Goal: Information Seeking & Learning: Learn about a topic

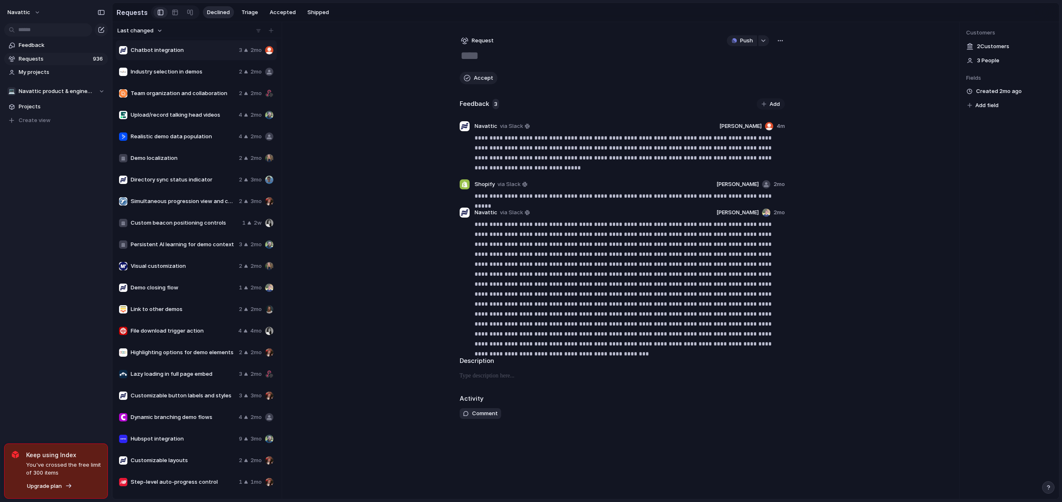
click at [140, 32] on span "Last changed" at bounding box center [135, 31] width 36 height 8
click at [147, 91] on span "Most requested" at bounding box center [143, 89] width 42 height 8
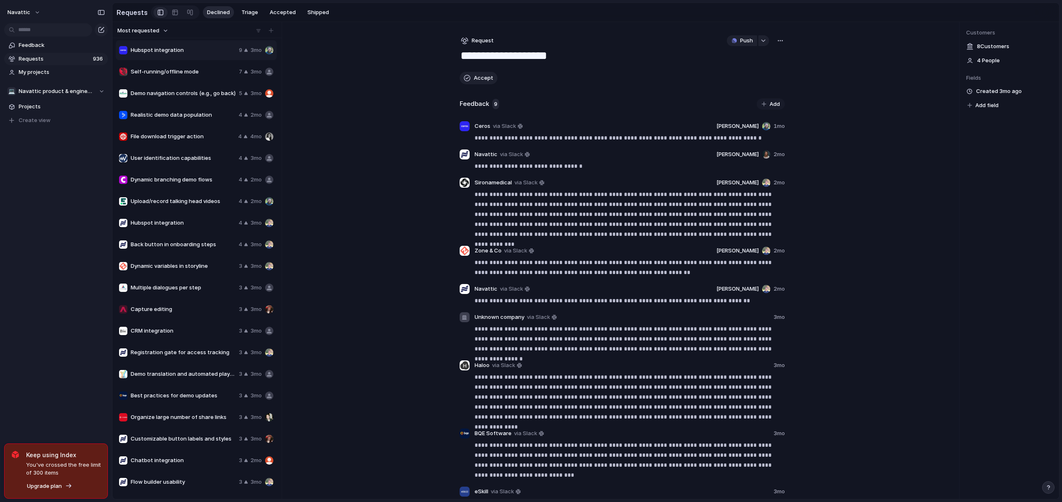
click at [197, 75] on span "Self-running/offline mode" at bounding box center [183, 72] width 105 height 8
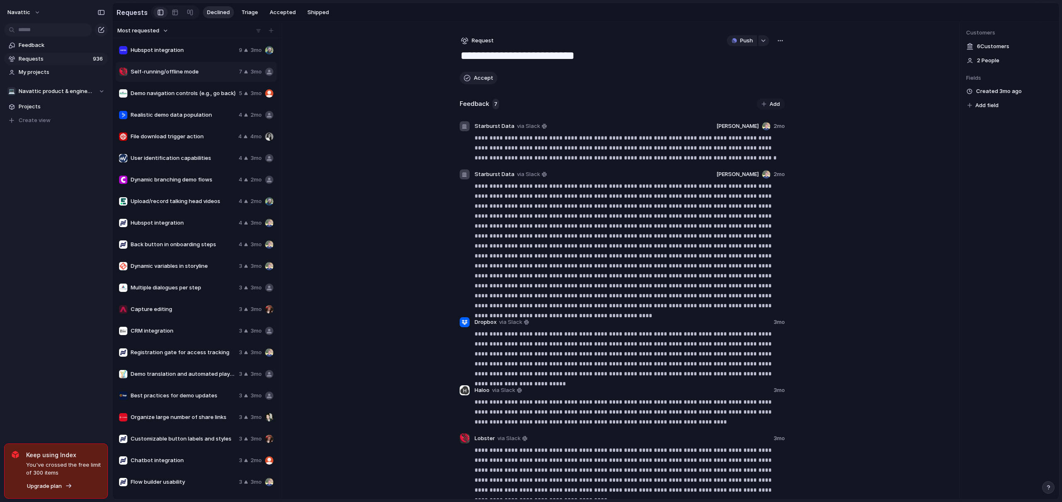
click at [192, 95] on span "Demo navigation controls (e.g., go back)" at bounding box center [183, 93] width 105 height 8
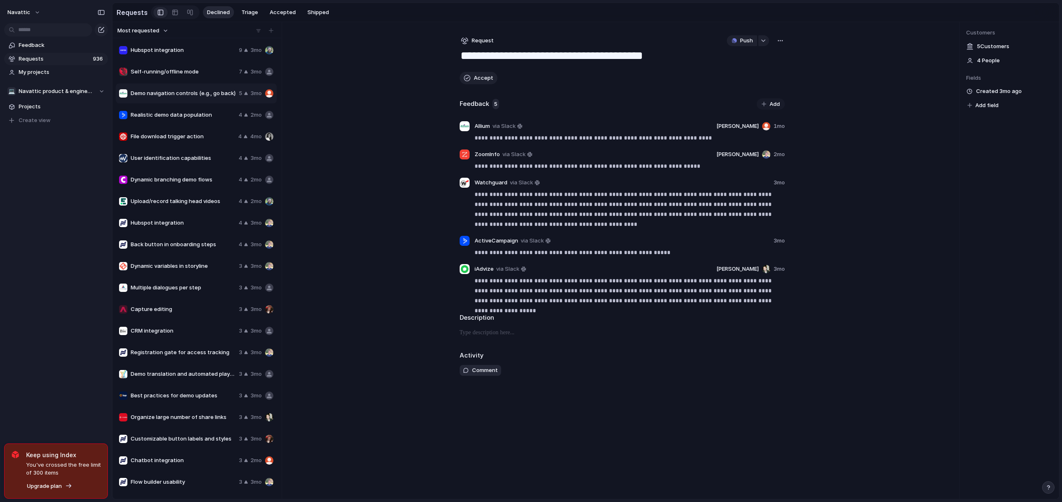
click at [186, 112] on div "Realistic demo data population 4 2mo" at bounding box center [196, 115] width 161 height 20
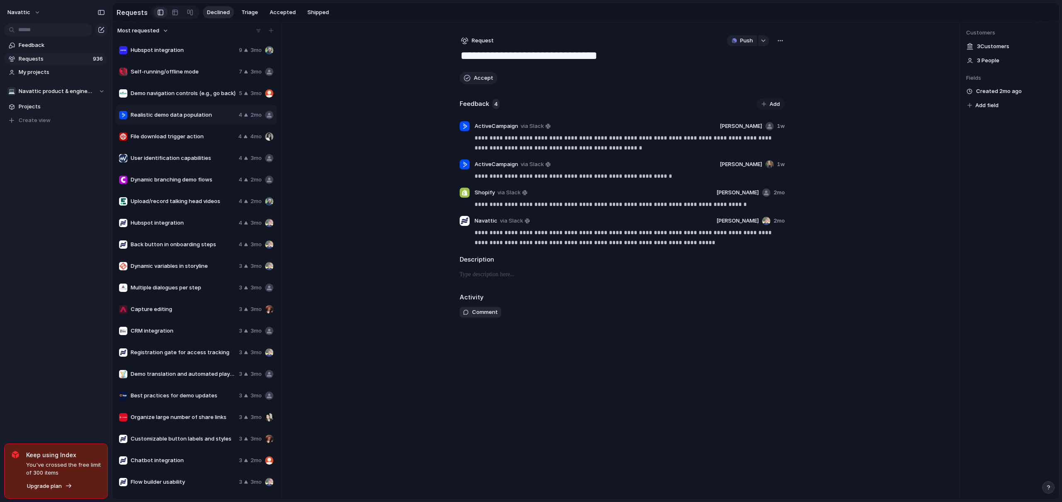
click at [188, 134] on span "File download trigger action" at bounding box center [183, 136] width 104 height 8
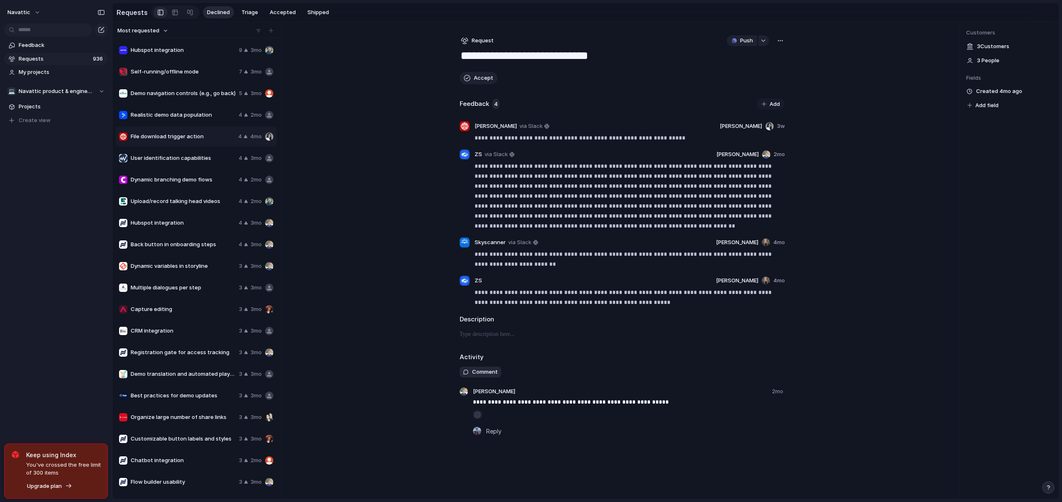
click at [183, 161] on span "User identification capabilities" at bounding box center [183, 158] width 105 height 8
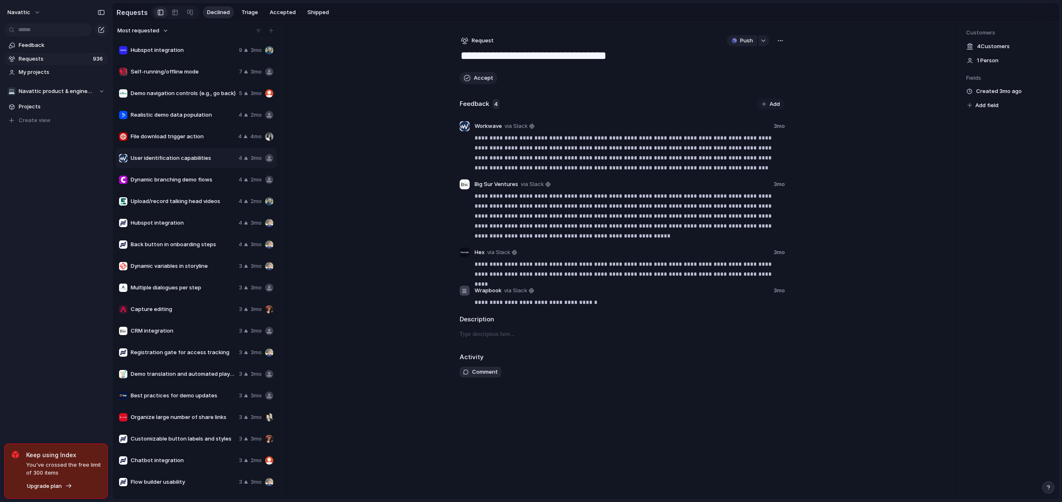
click at [193, 183] on span "Dynamic branching demo flows" at bounding box center [183, 179] width 105 height 8
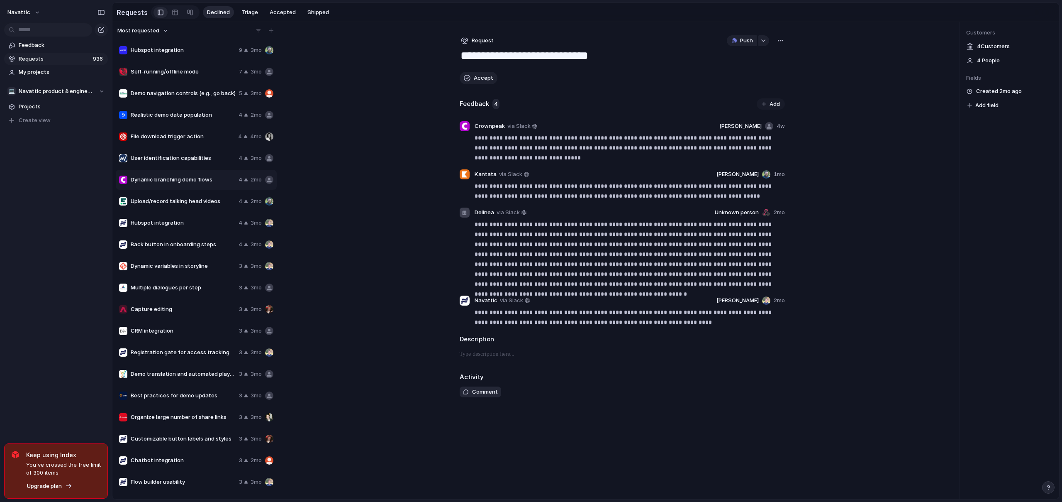
click at [190, 244] on span "Back button in onboarding steps" at bounding box center [183, 244] width 105 height 8
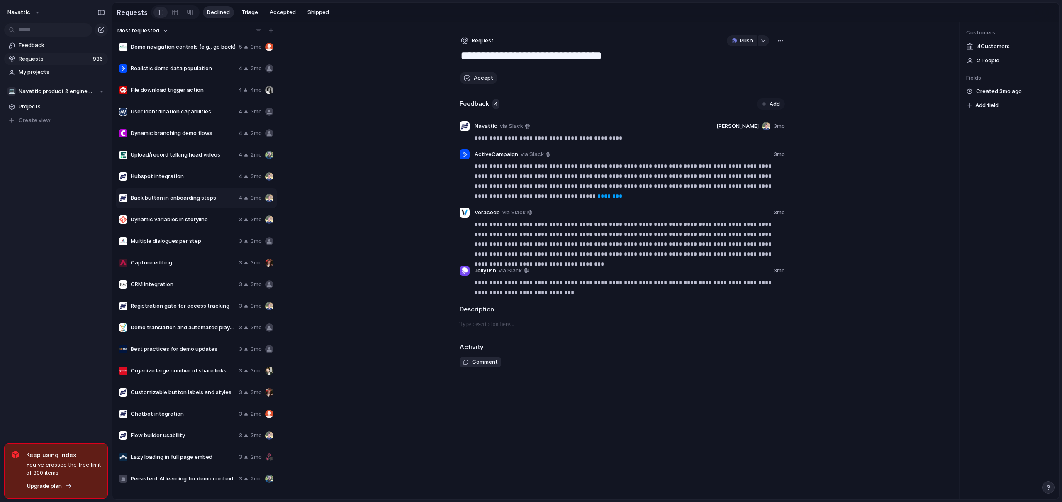
scroll to position [67, 0]
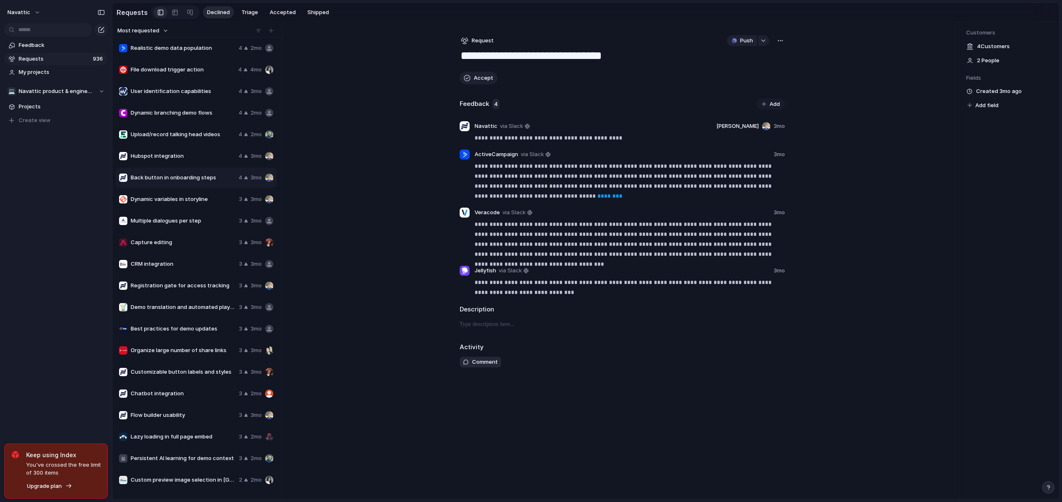
click at [73, 466] on span "You've crossed the free limit of 300 items" at bounding box center [63, 468] width 75 height 16
click at [189, 415] on span "Flow builder usability" at bounding box center [183, 415] width 105 height 8
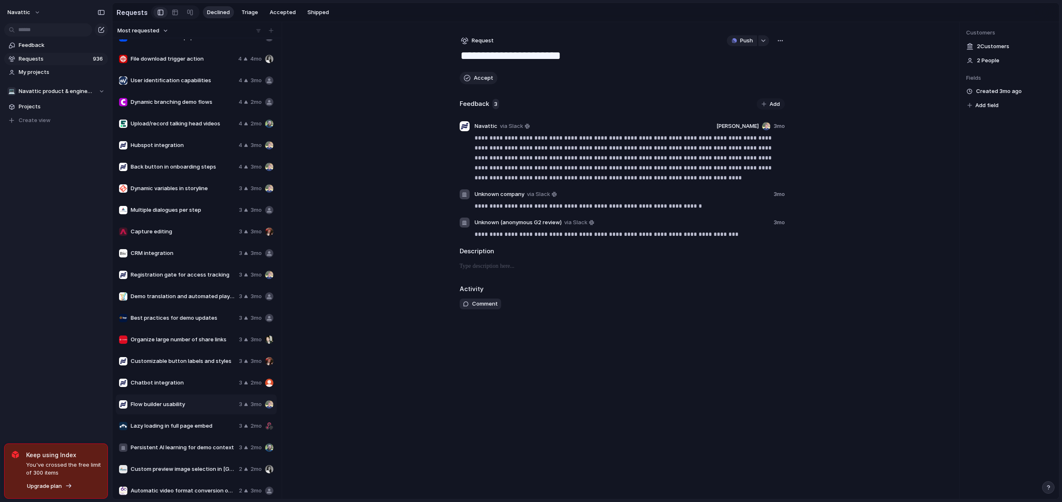
scroll to position [83, 0]
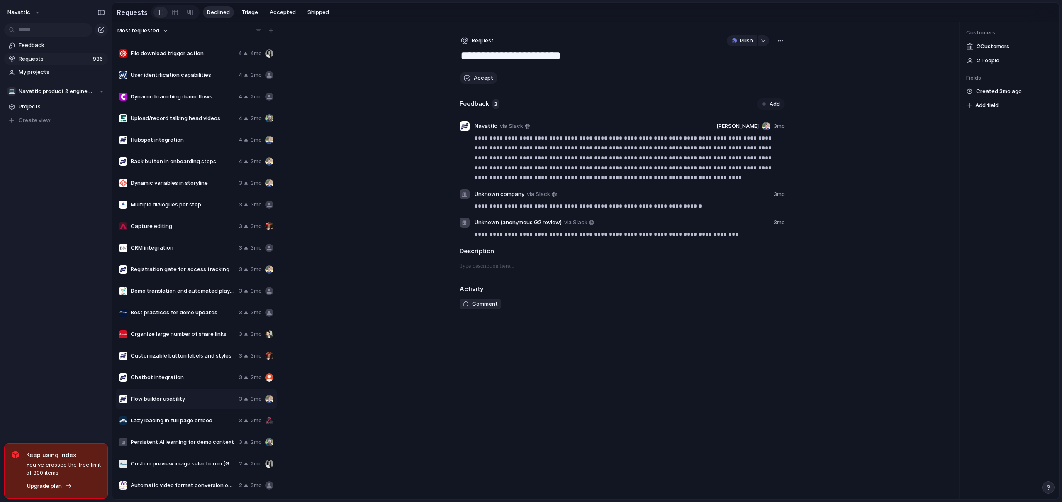
click at [165, 337] on span "Organize large number of share links" at bounding box center [183, 334] width 105 height 8
type textarea "**********"
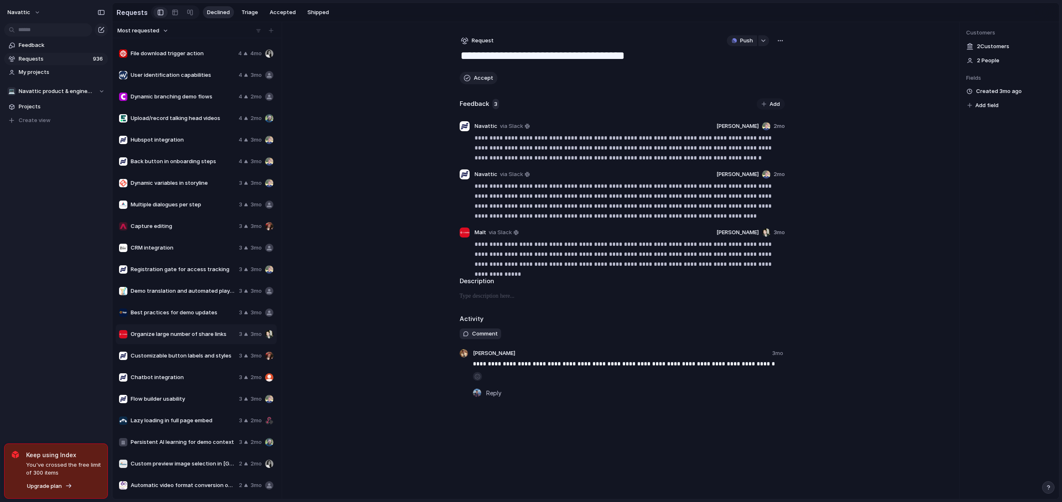
scroll to position [94, 0]
